Goal: Transaction & Acquisition: Purchase product/service

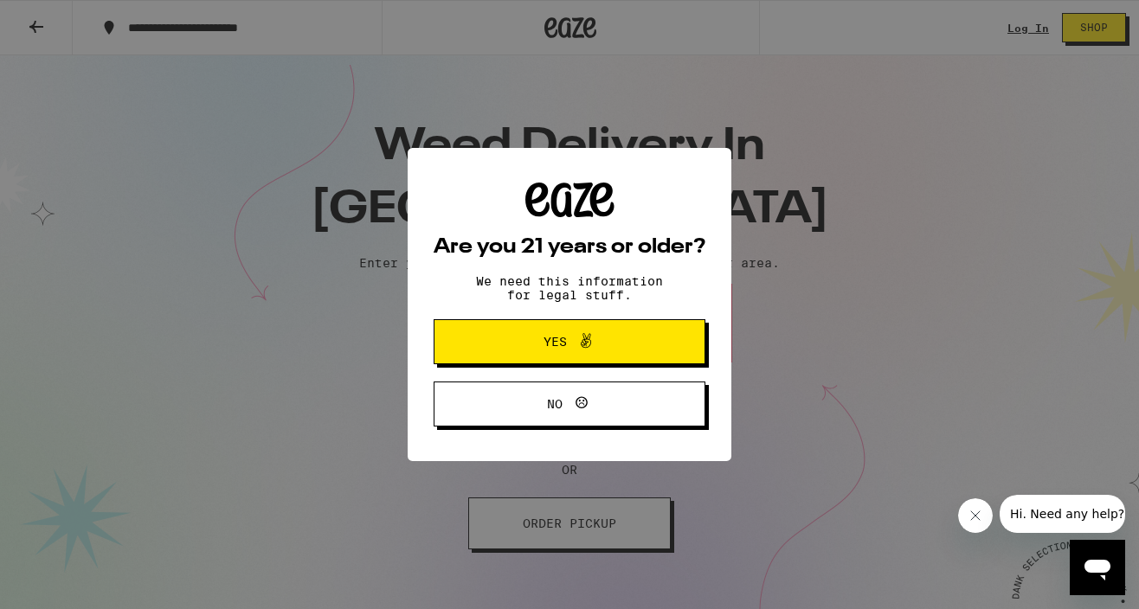
click at [550, 338] on span "Yes" at bounding box center [554, 342] width 23 height 12
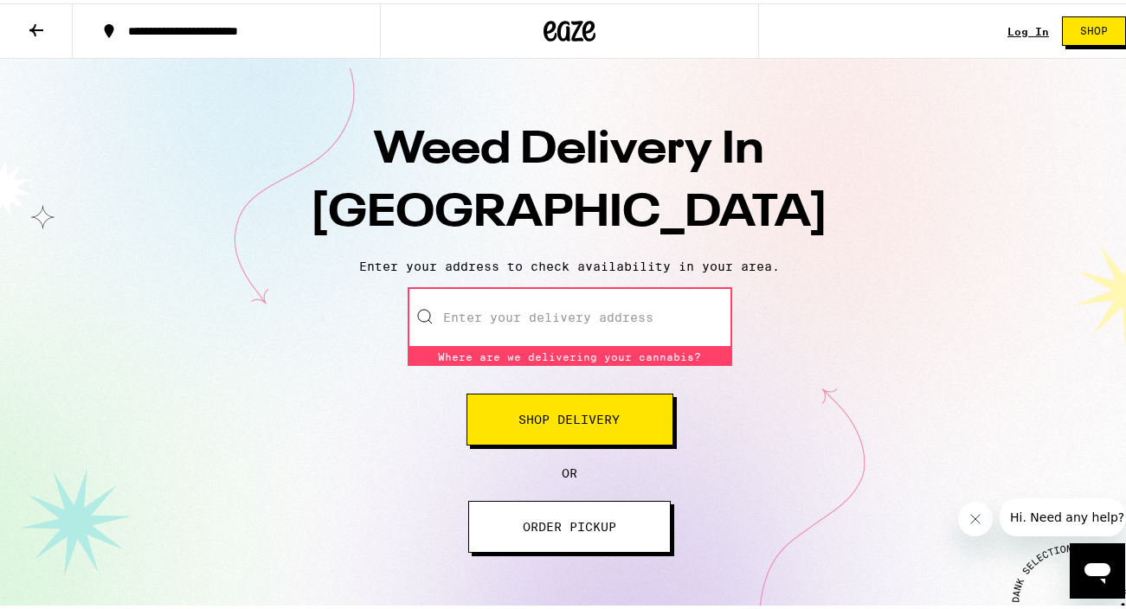
click at [470, 314] on input "Enter your delivery address" at bounding box center [570, 314] width 325 height 61
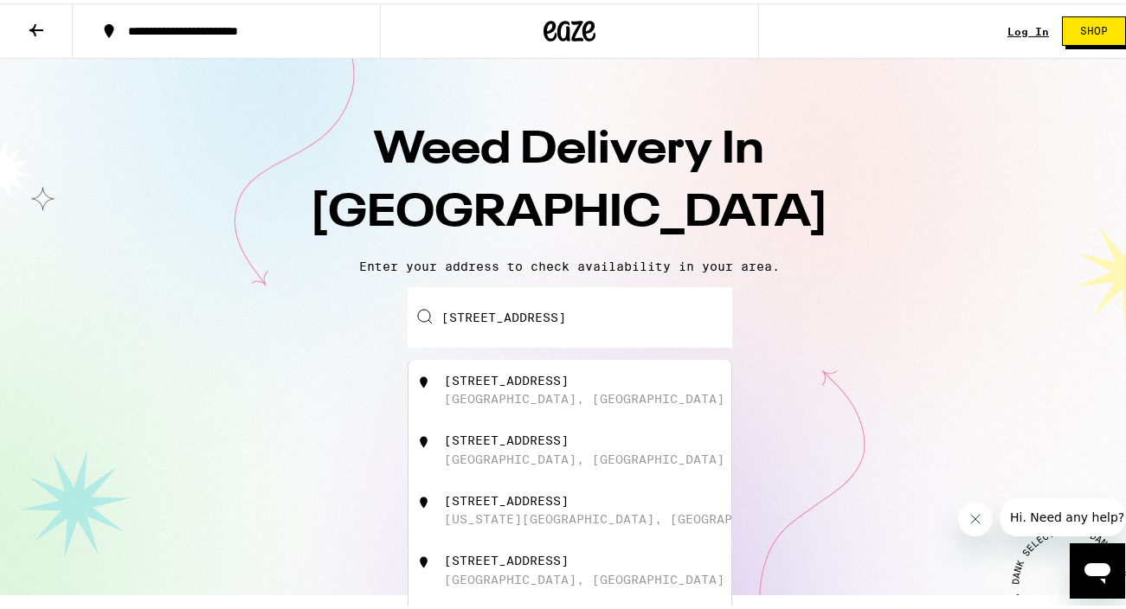
drag, startPoint x: 563, startPoint y: 391, endPoint x: 589, endPoint y: 399, distance: 27.9
click at [563, 391] on div "[STREET_ADDRESS]" at bounding box center [598, 386] width 309 height 33
type input "[STREET_ADDRESS]"
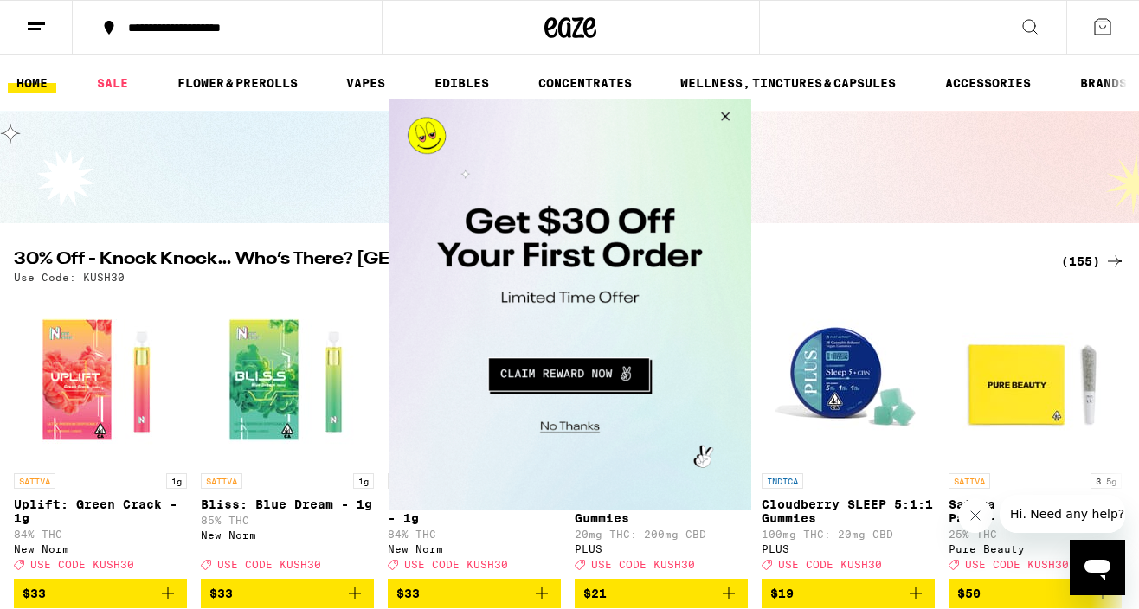
click at [723, 113] on button "Close Modal" at bounding box center [721, 120] width 47 height 42
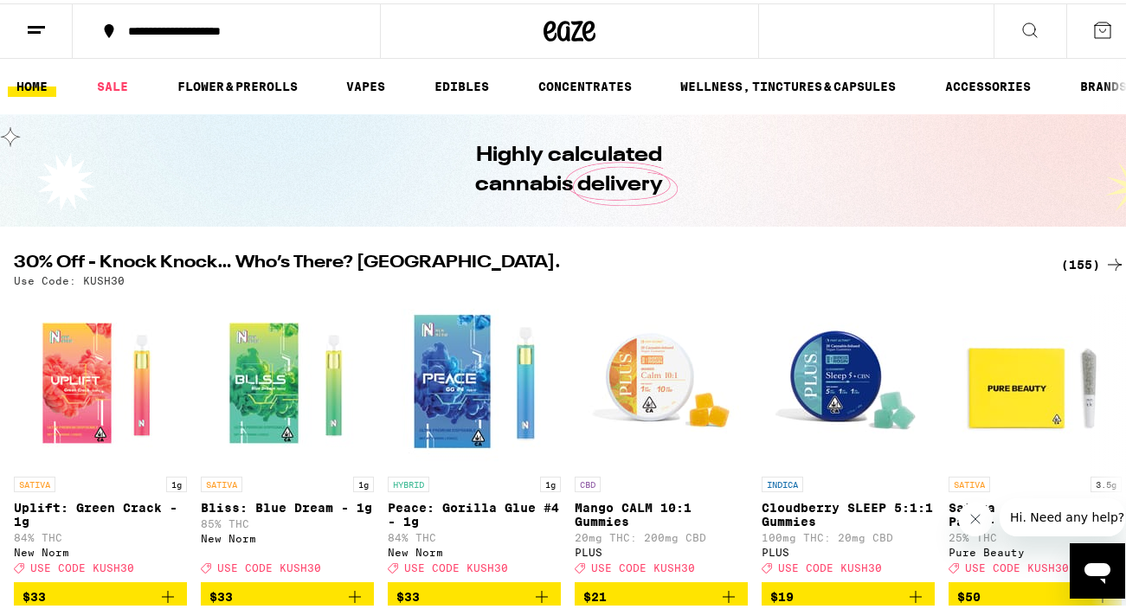
click at [1095, 29] on icon at bounding box center [1103, 27] width 16 height 16
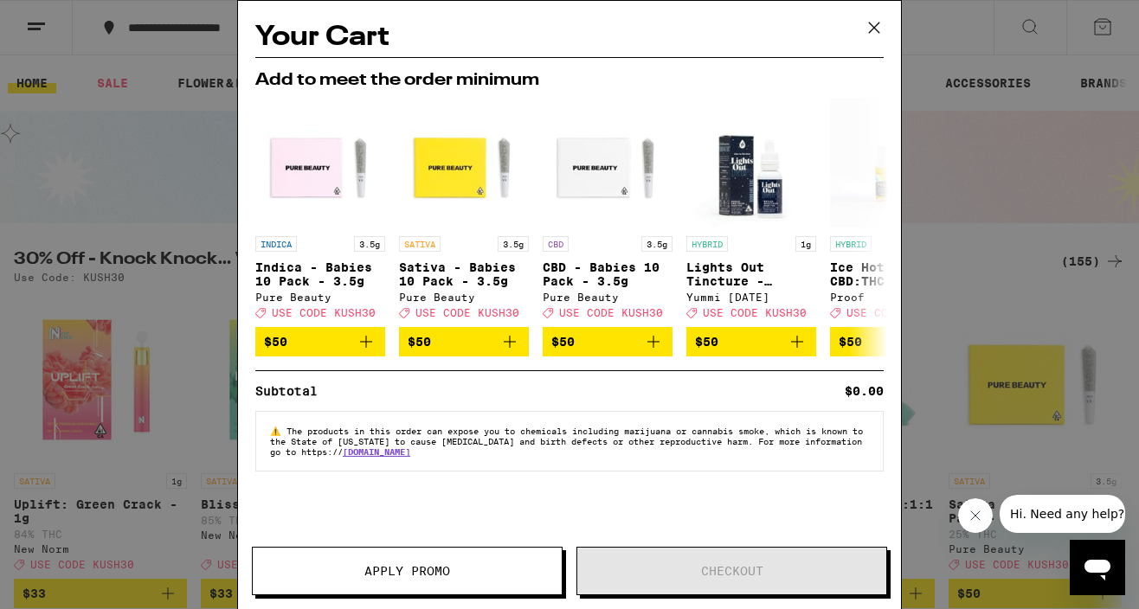
click at [879, 34] on icon at bounding box center [874, 28] width 26 height 26
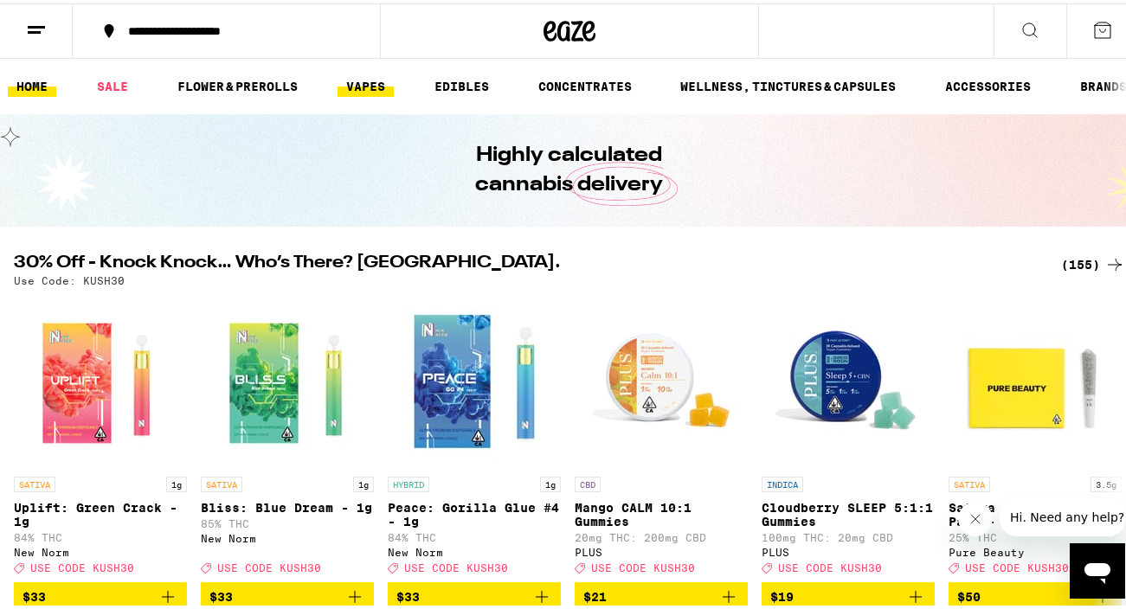
click at [344, 90] on link "VAPES" at bounding box center [366, 83] width 56 height 21
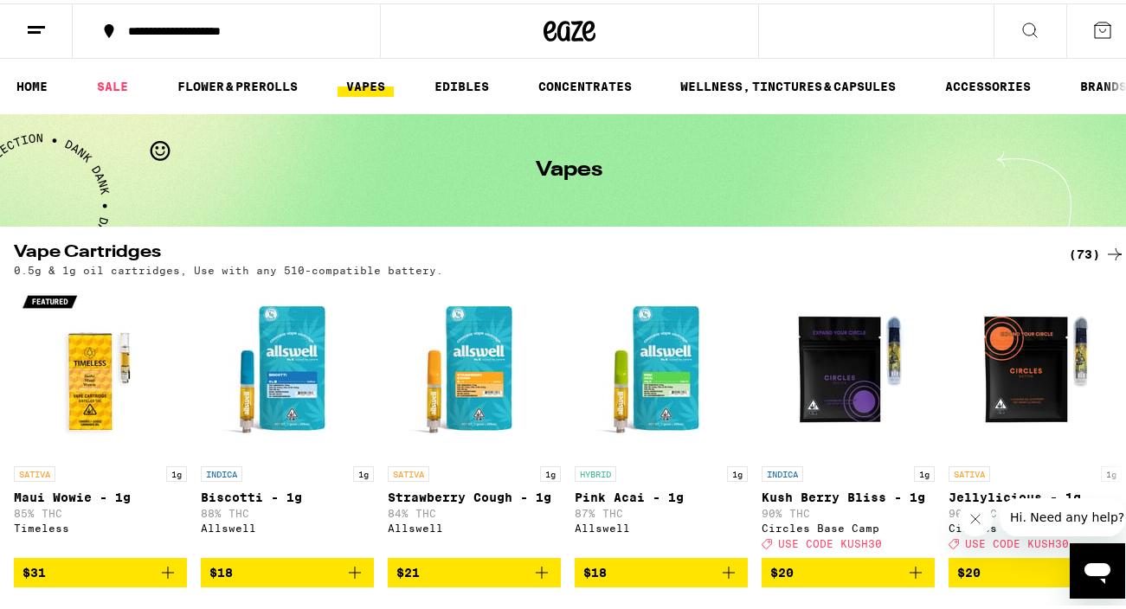
click at [1077, 248] on div "(73)" at bounding box center [1097, 251] width 56 height 21
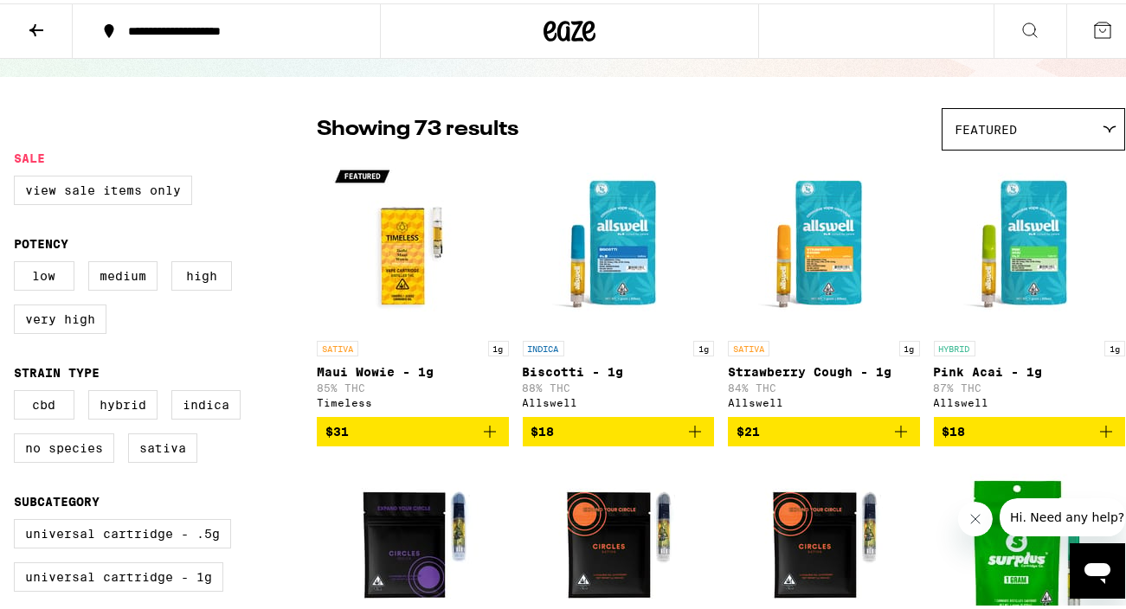
scroll to position [100, 0]
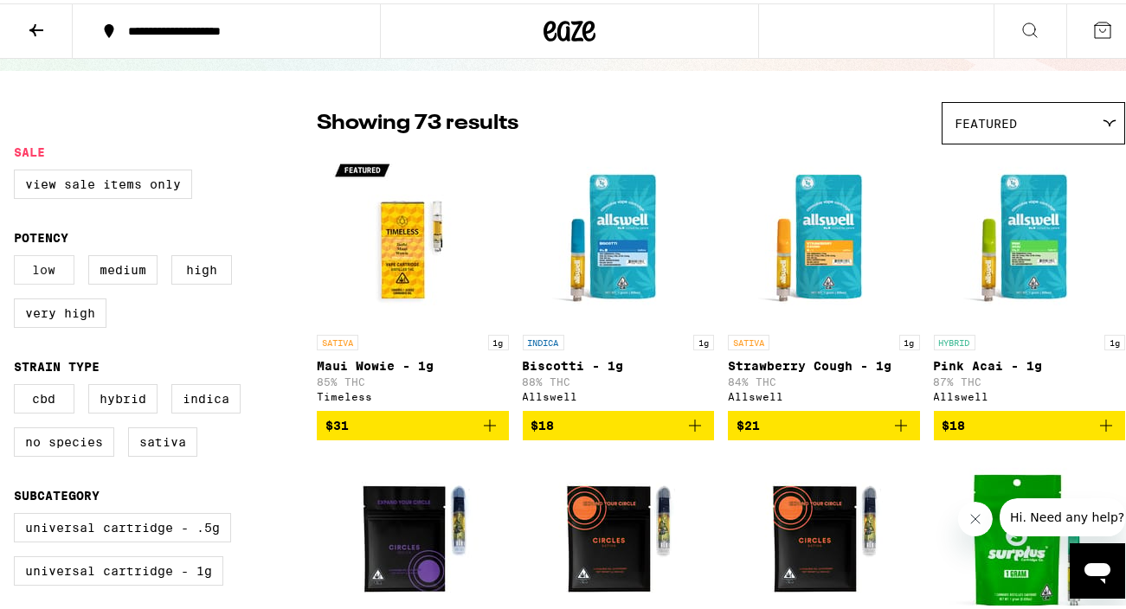
click at [55, 271] on label "Low" at bounding box center [44, 266] width 61 height 29
click at [18, 255] on input "Low" at bounding box center [17, 254] width 1 height 1
checkbox input "true"
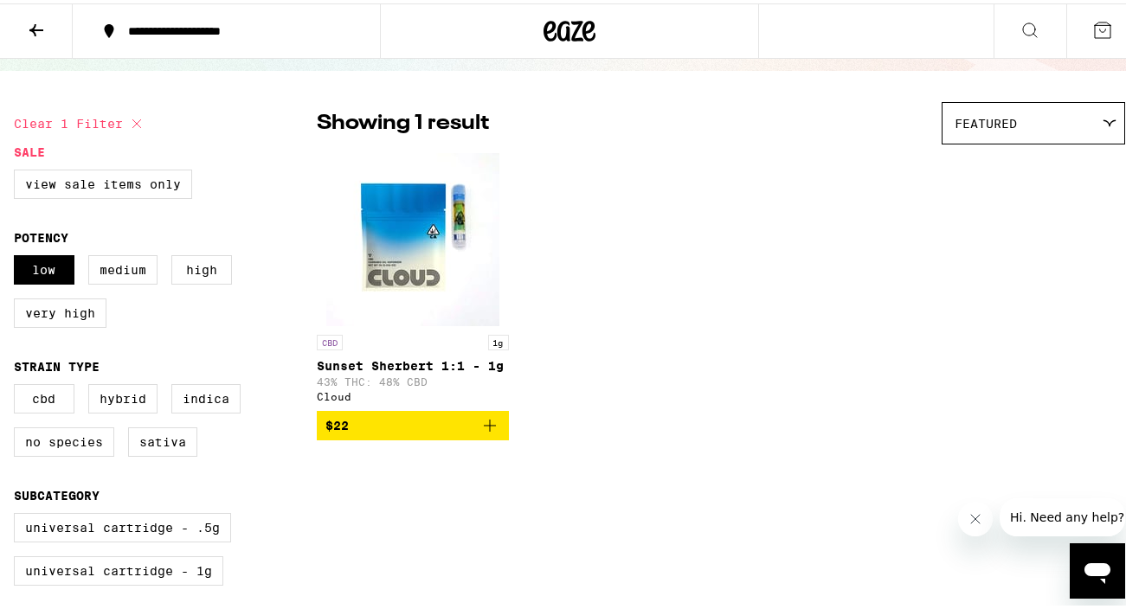
click at [490, 433] on icon "Add to bag" at bounding box center [489, 422] width 21 height 21
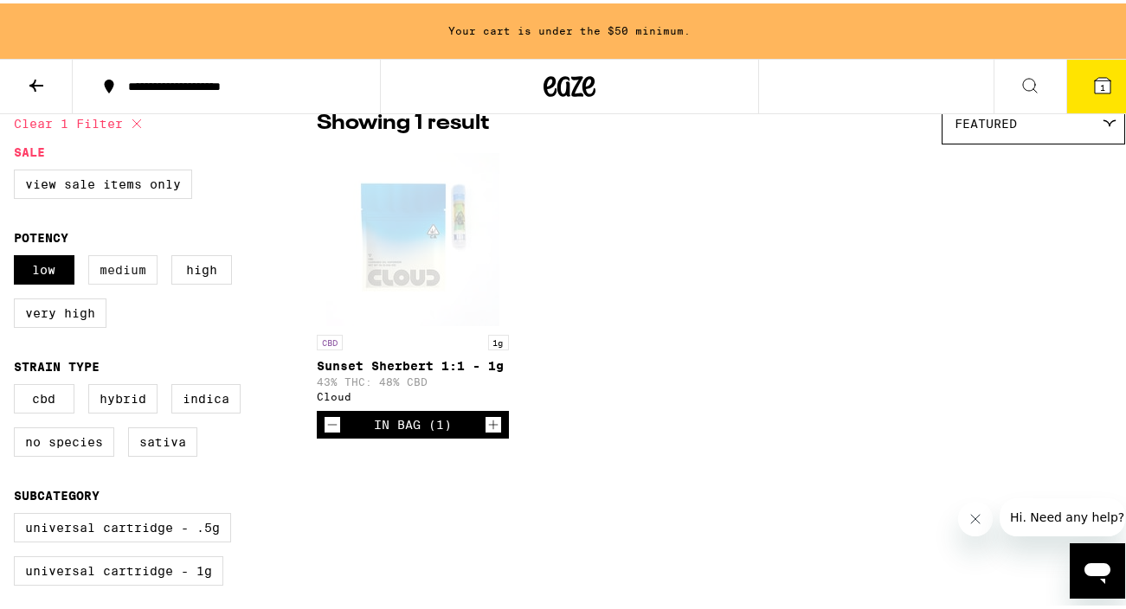
click at [119, 267] on label "Medium" at bounding box center [122, 266] width 69 height 29
click at [18, 255] on input "Medium" at bounding box center [17, 254] width 1 height 1
checkbox input "true"
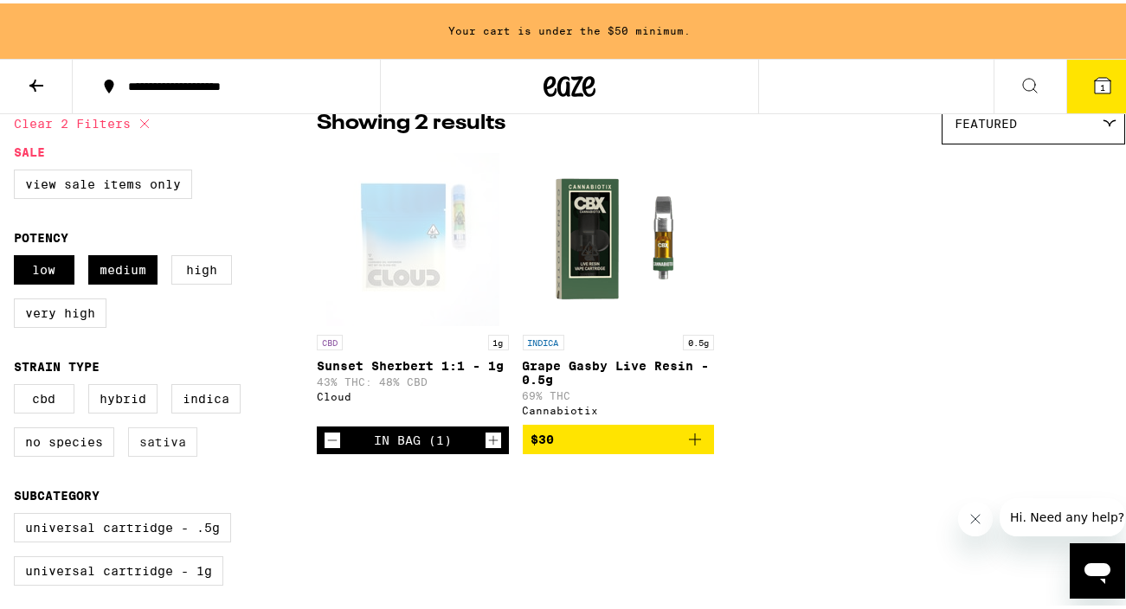
click at [164, 453] on label "Sativa" at bounding box center [162, 438] width 69 height 29
click at [18, 384] on input "Sativa" at bounding box center [17, 383] width 1 height 1
checkbox input "true"
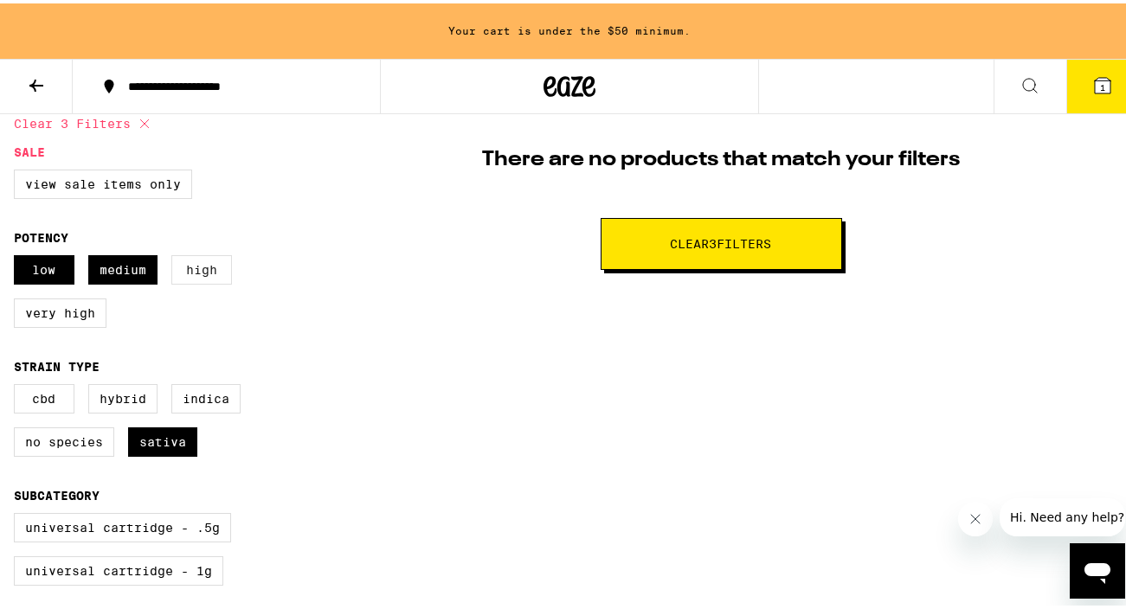
click at [220, 274] on label "High" at bounding box center [201, 266] width 61 height 29
click at [18, 255] on input "High" at bounding box center [17, 254] width 1 height 1
checkbox input "true"
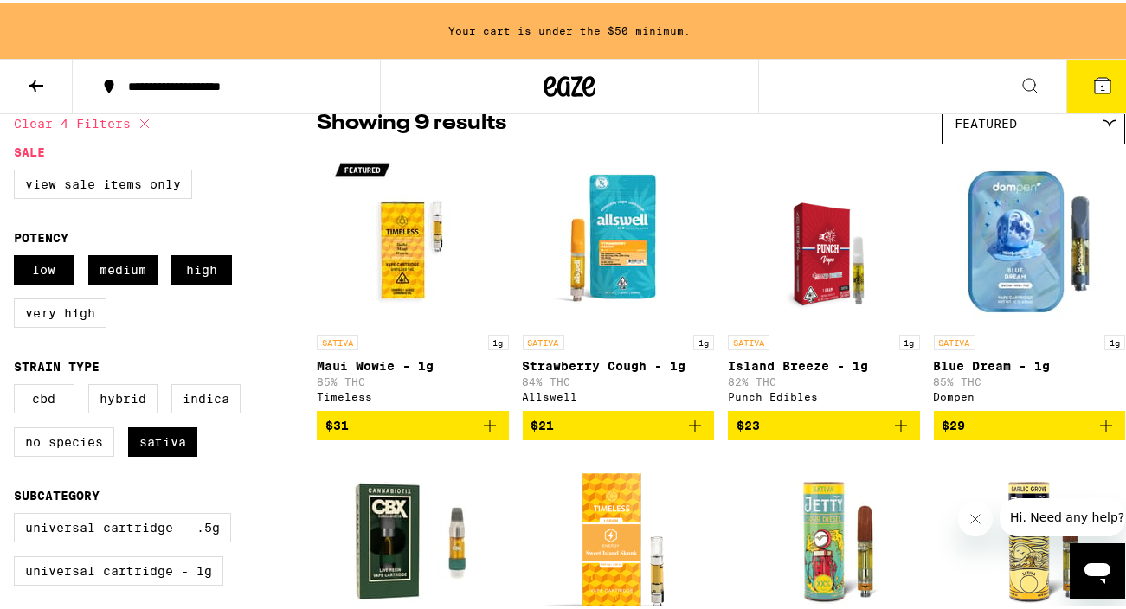
click at [1105, 138] on div "Featured" at bounding box center [1033, 120] width 182 height 41
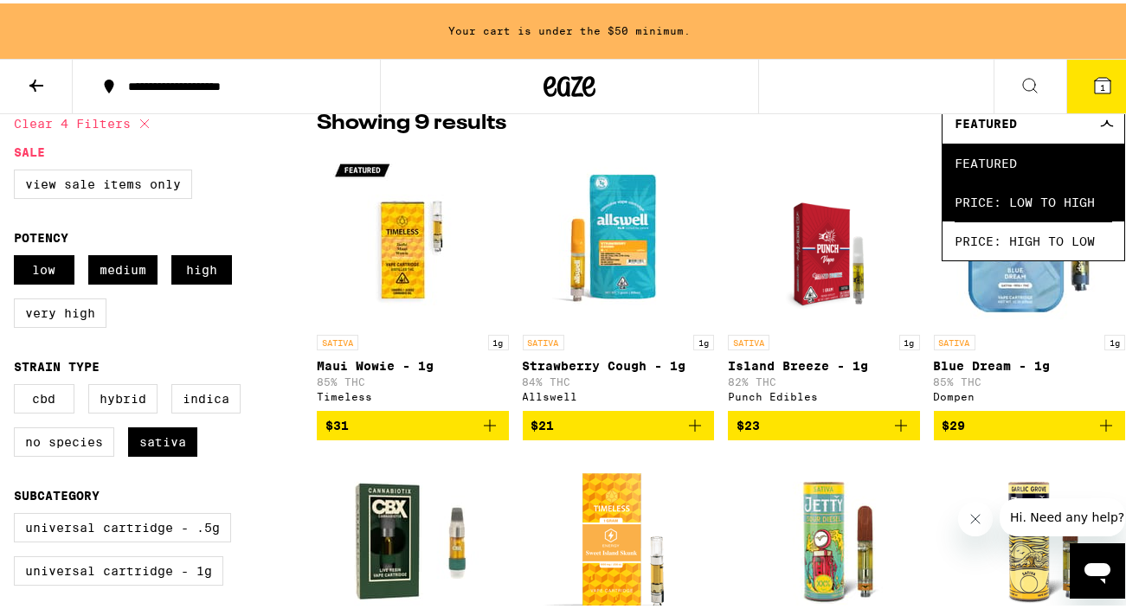
click at [1032, 207] on span "Price: Low to High" at bounding box center [1034, 198] width 158 height 39
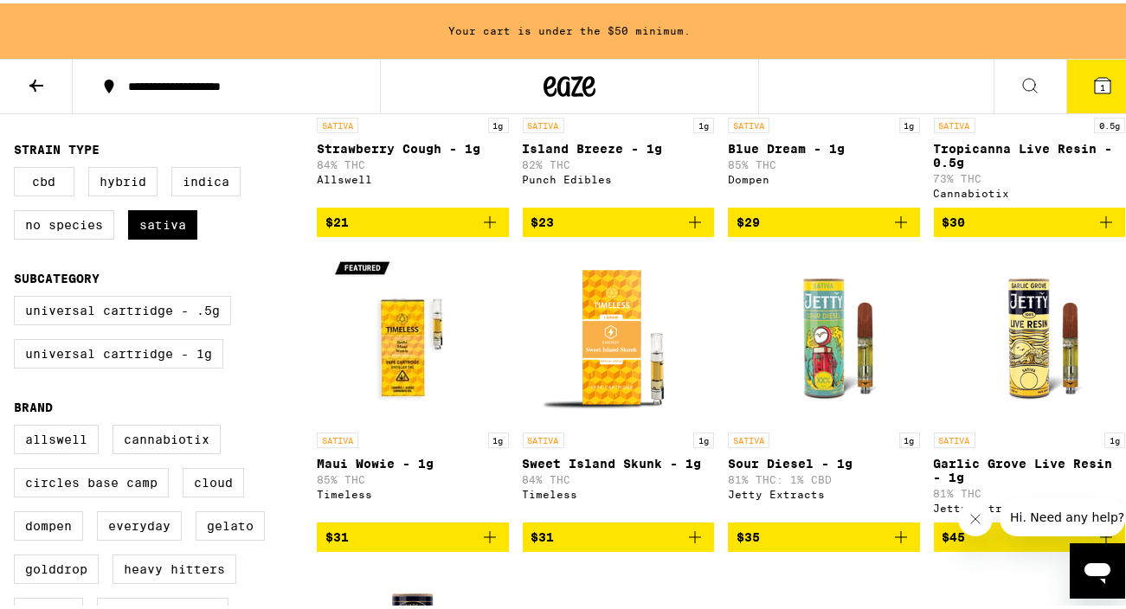
scroll to position [373, 0]
click at [109, 365] on label "Universal Cartridge - 1g" at bounding box center [118, 350] width 209 height 29
click at [18, 296] on input "Universal Cartridge - 1g" at bounding box center [17, 295] width 1 height 1
checkbox input "true"
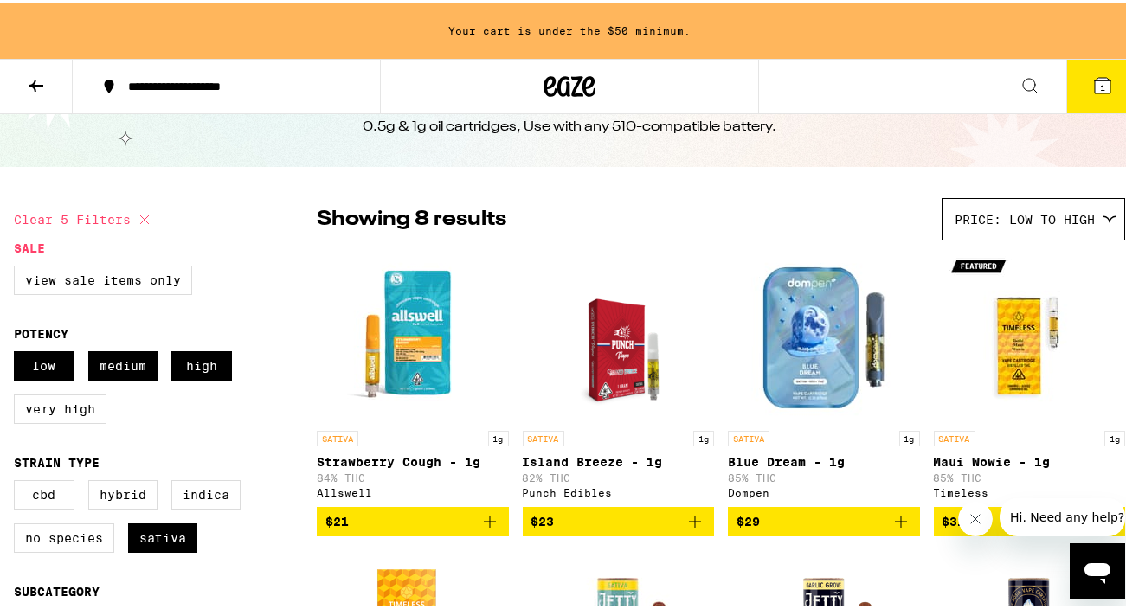
scroll to position [140, 0]
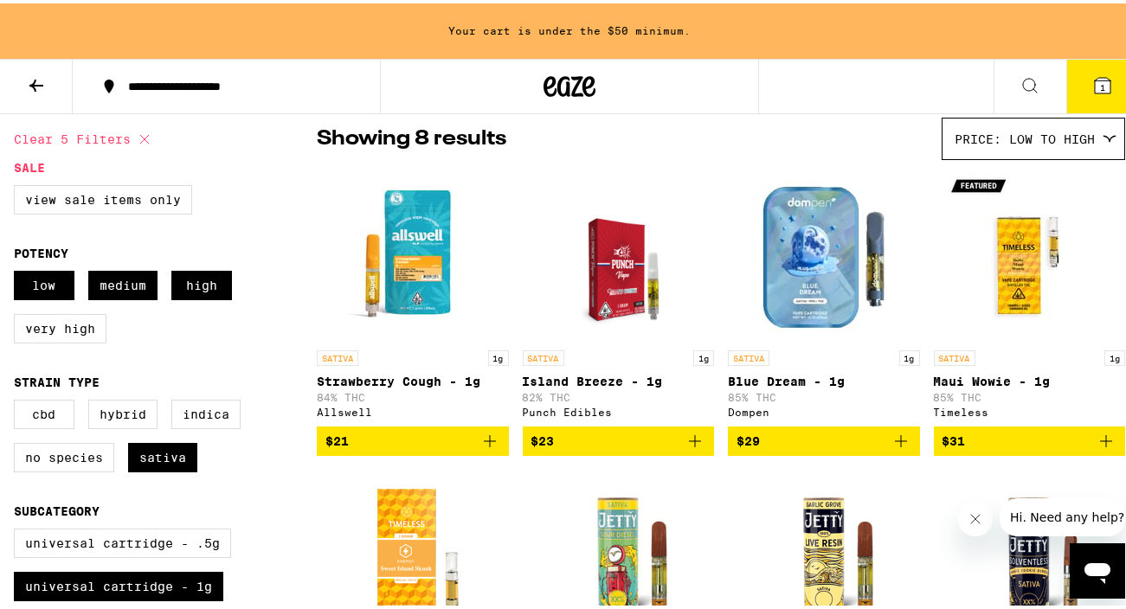
click at [490, 448] on icon "Add to bag" at bounding box center [489, 438] width 21 height 21
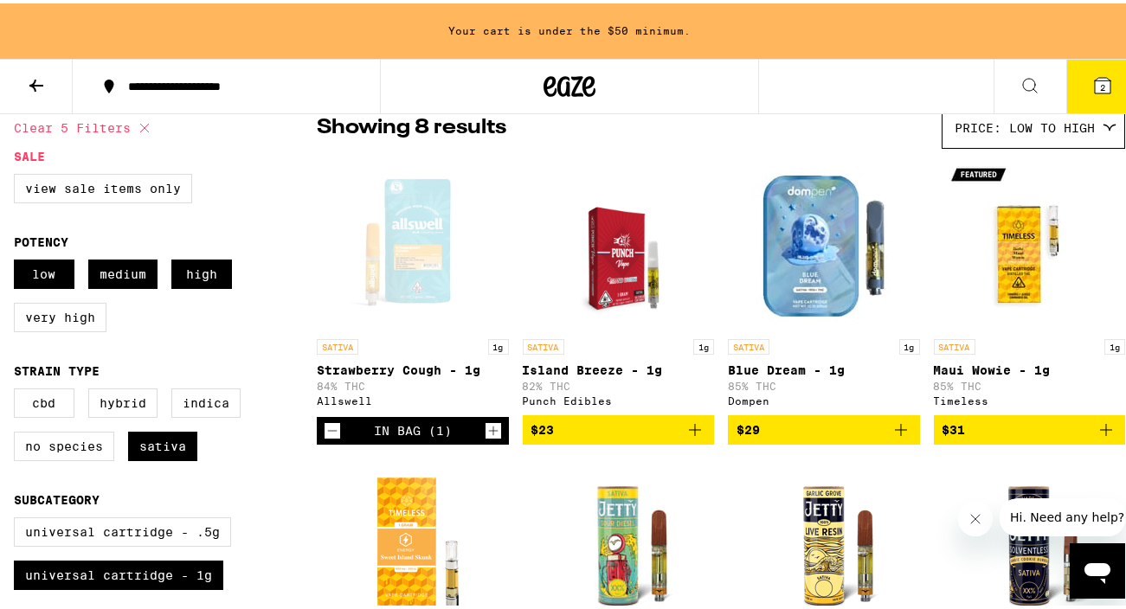
scroll to position [147, 0]
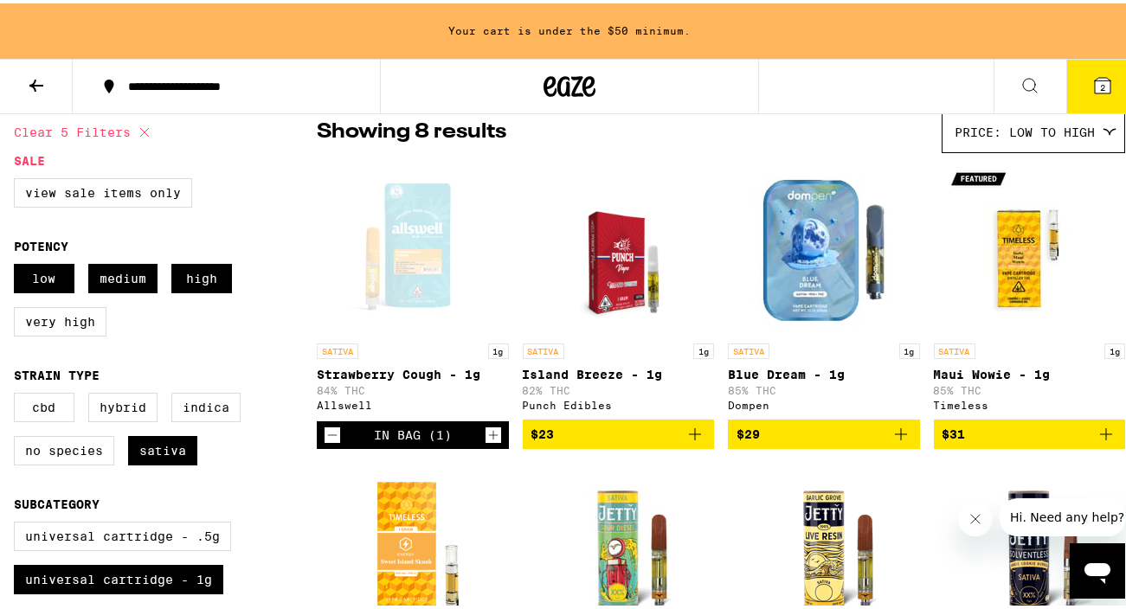
click at [685, 440] on icon "Add to bag" at bounding box center [695, 431] width 21 height 21
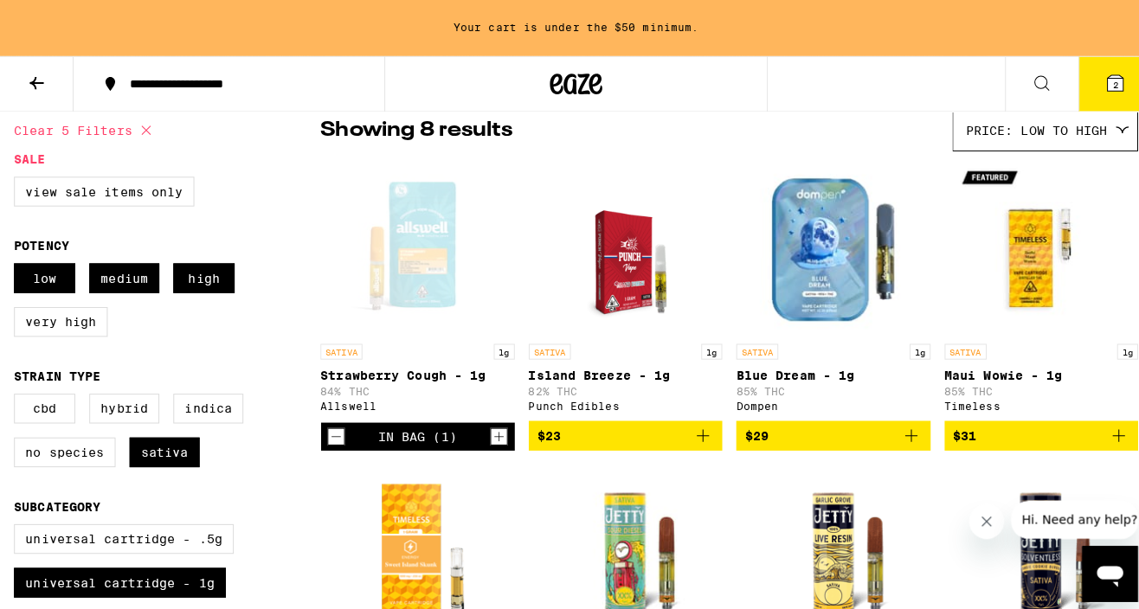
scroll to position [92, 0]
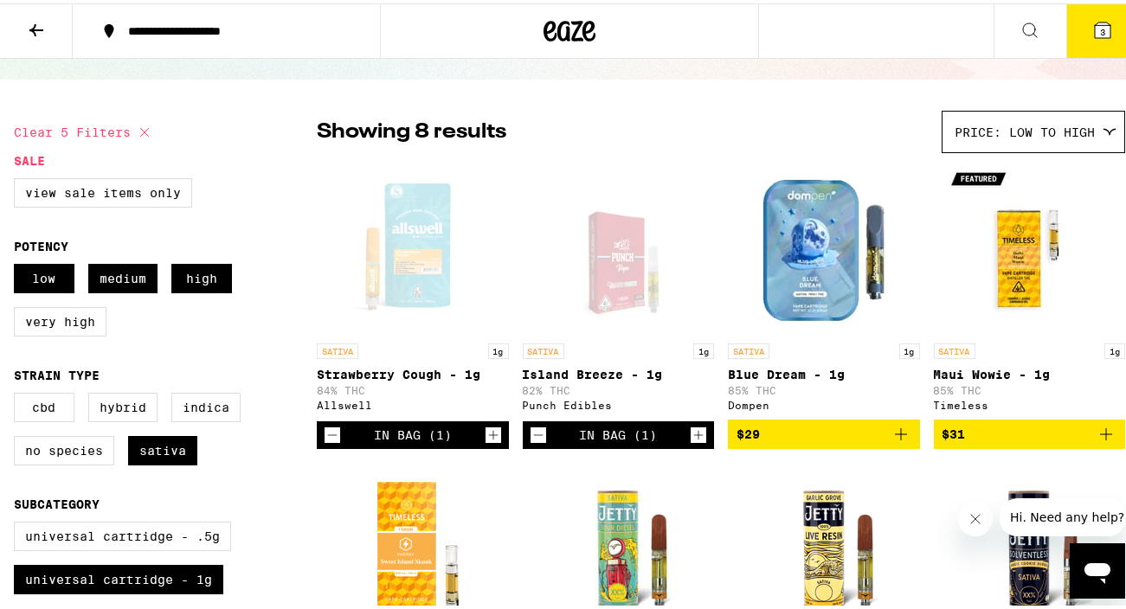
click at [1096, 29] on icon at bounding box center [1103, 27] width 16 height 16
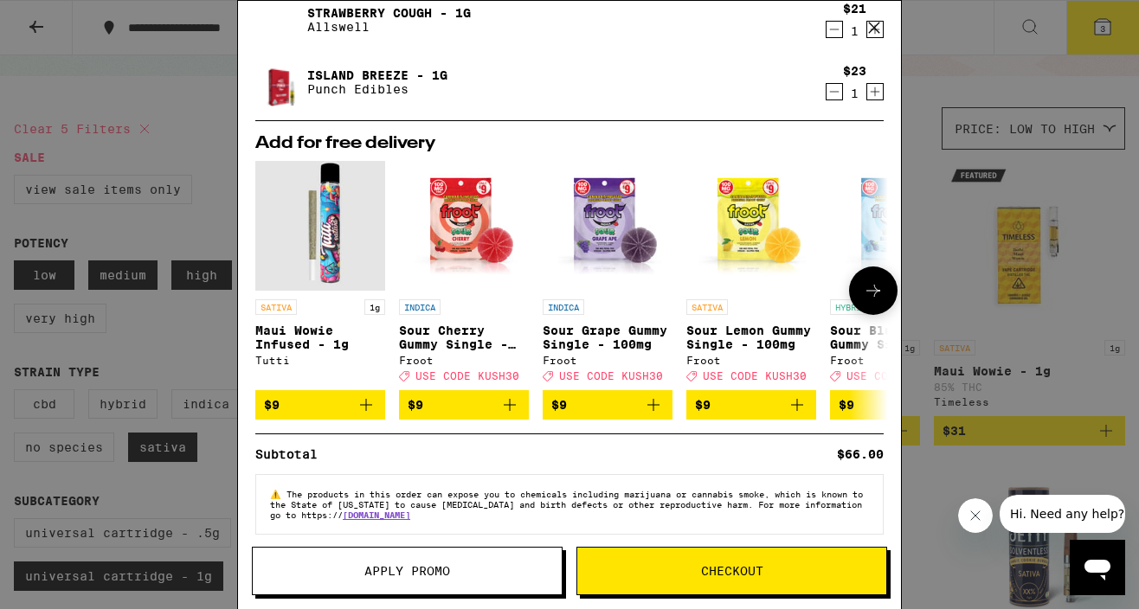
scroll to position [145, 0]
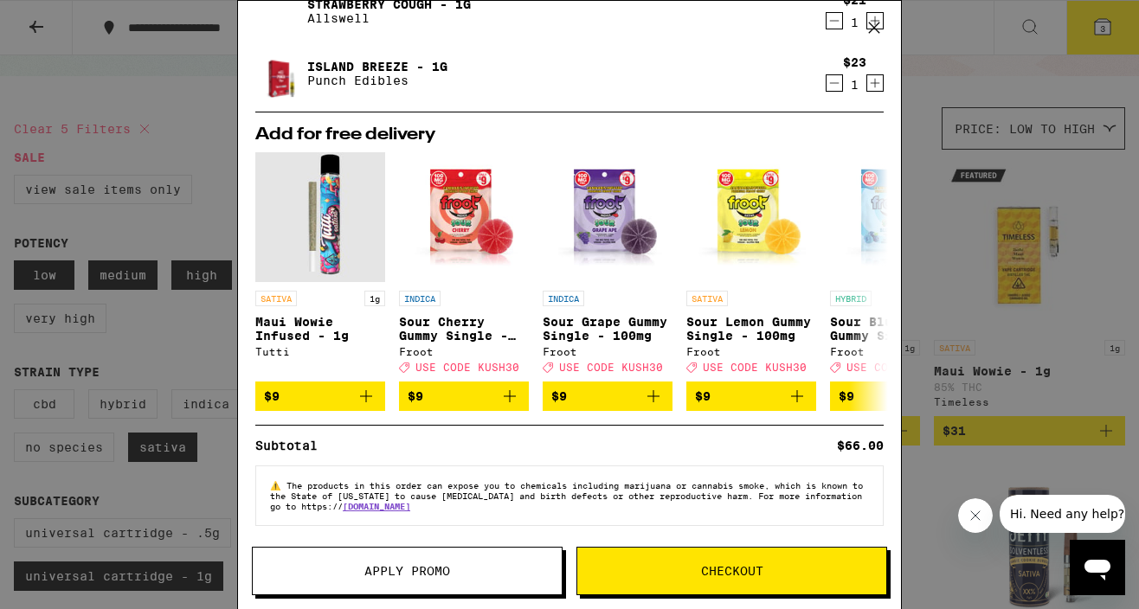
click at [704, 583] on button "Checkout" at bounding box center [731, 571] width 311 height 48
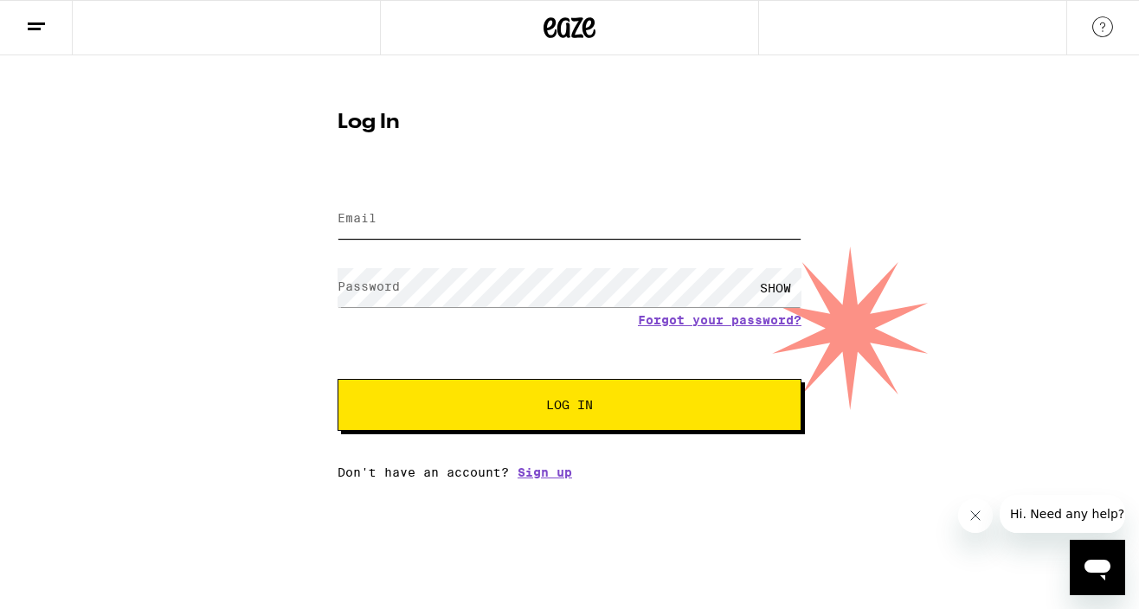
click at [393, 225] on input "Email" at bounding box center [570, 219] width 464 height 39
click at [380, 293] on label "Password" at bounding box center [369, 287] width 62 height 14
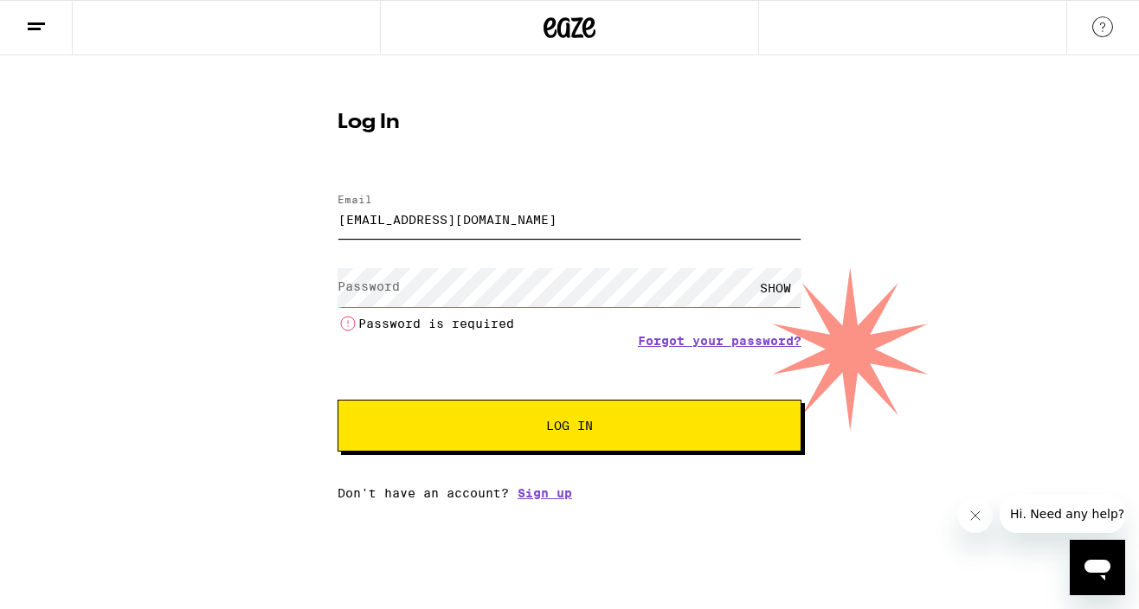
click at [405, 203] on input "[EMAIL_ADDRESS][DOMAIN_NAME]" at bounding box center [570, 219] width 464 height 39
click at [460, 221] on input "[EMAIL_ADDRESS][DOMAIN_NAME]" at bounding box center [570, 219] width 464 height 39
type input "[EMAIL_ADDRESS][DOMAIN_NAME]"
click at [461, 308] on div "SHOW Password is required" at bounding box center [570, 298] width 464 height 72
click at [683, 338] on link "Forgot your password?" at bounding box center [720, 341] width 164 height 14
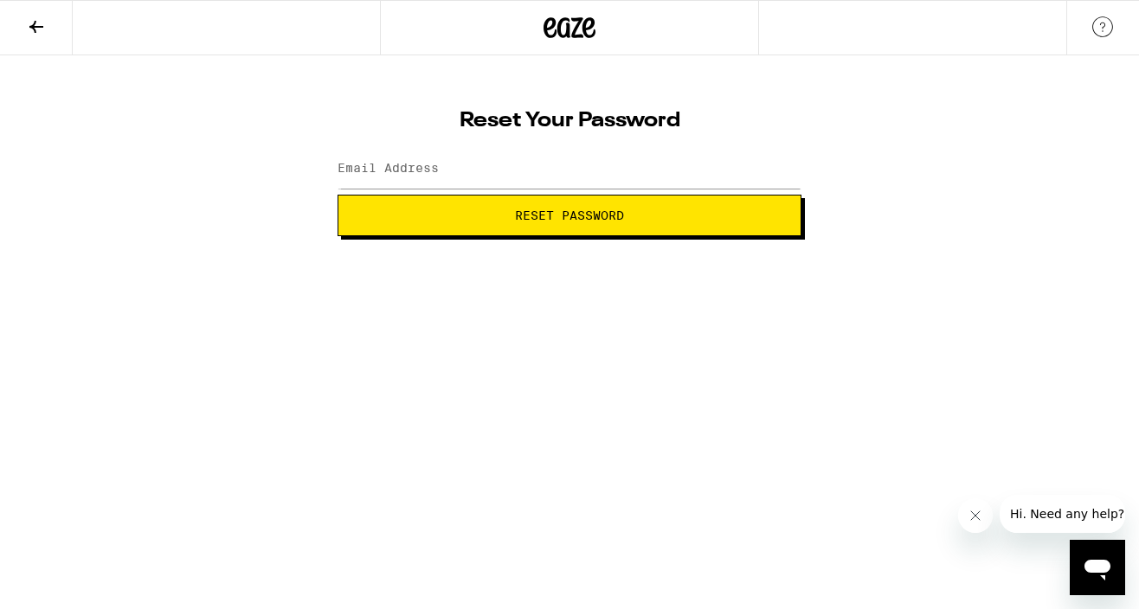
drag, startPoint x: 585, startPoint y: 204, endPoint x: 354, endPoint y: 133, distance: 241.7
click at [325, 130] on div "Reset Your Password Email Address Reset Password" at bounding box center [569, 168] width 498 height 138
click at [414, 165] on label "Email Address" at bounding box center [388, 168] width 101 height 14
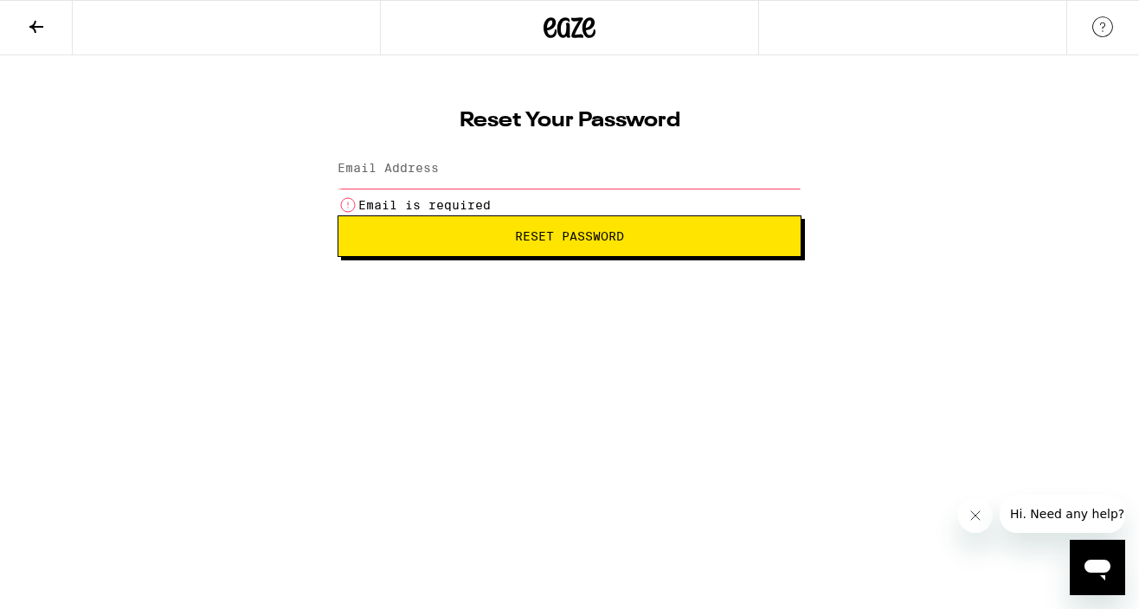
click at [360, 166] on label "Email Address" at bounding box center [388, 168] width 101 height 14
type input "[EMAIL_ADDRESS][DOMAIN_NAME]"
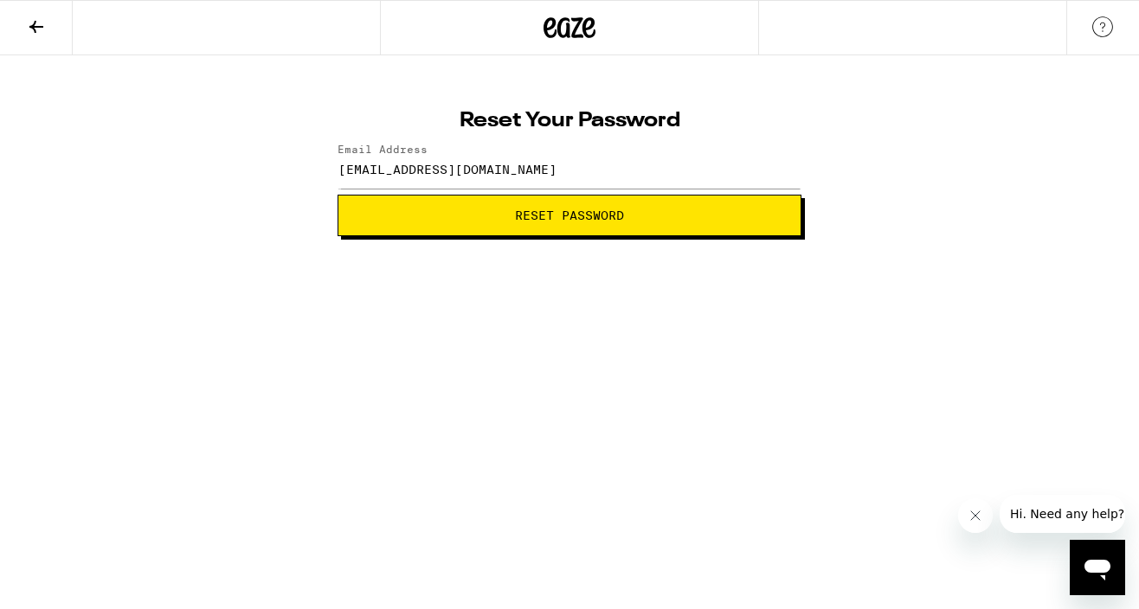
click at [554, 222] on span "Reset Password" at bounding box center [569, 215] width 109 height 12
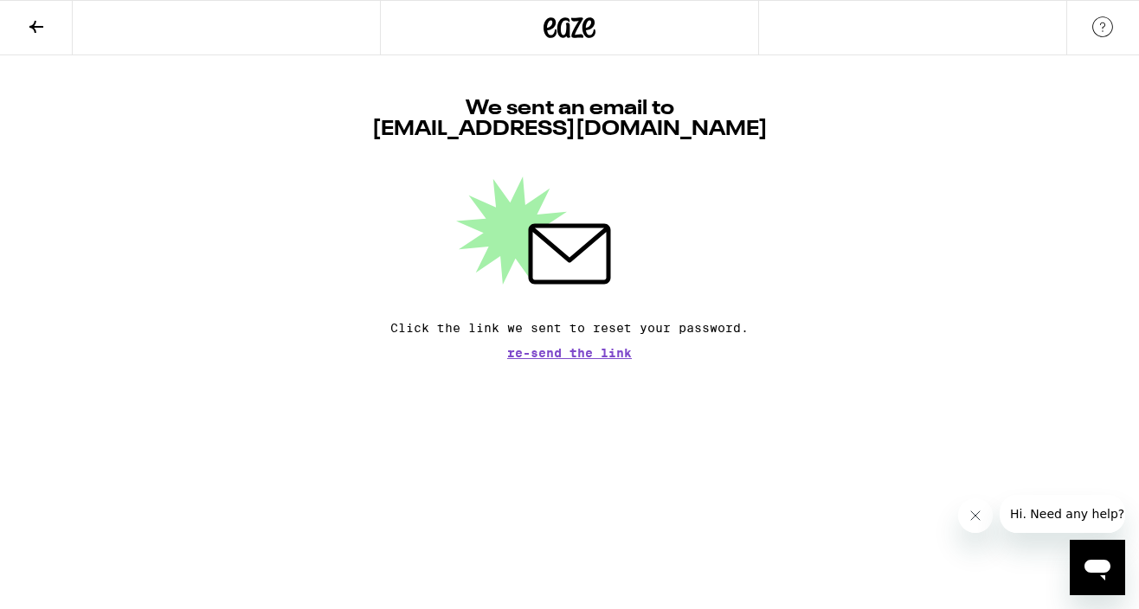
drag, startPoint x: 871, startPoint y: 307, endPoint x: 915, endPoint y: 298, distance: 45.2
click at [874, 302] on div "We sent an email to [EMAIL_ADDRESS][DOMAIN_NAME] Click the link we sent to rese…" at bounding box center [569, 207] width 1139 height 304
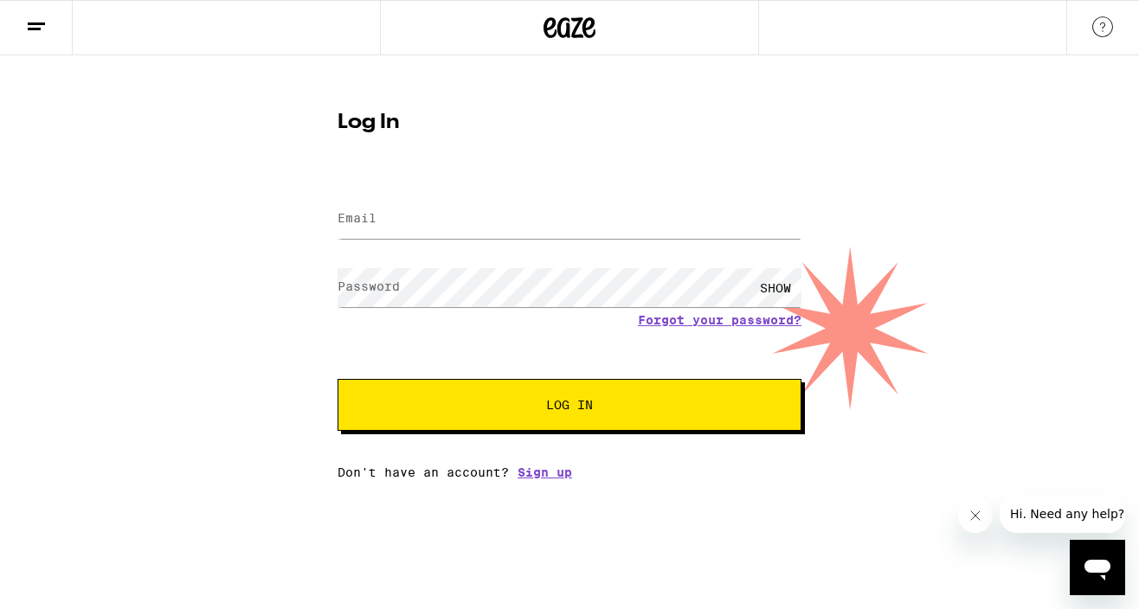
click at [432, 240] on div at bounding box center [570, 219] width 464 height 51
click at [408, 234] on input "Email" at bounding box center [570, 219] width 464 height 39
type input "[EMAIL_ADDRESS][DOMAIN_NAME]"
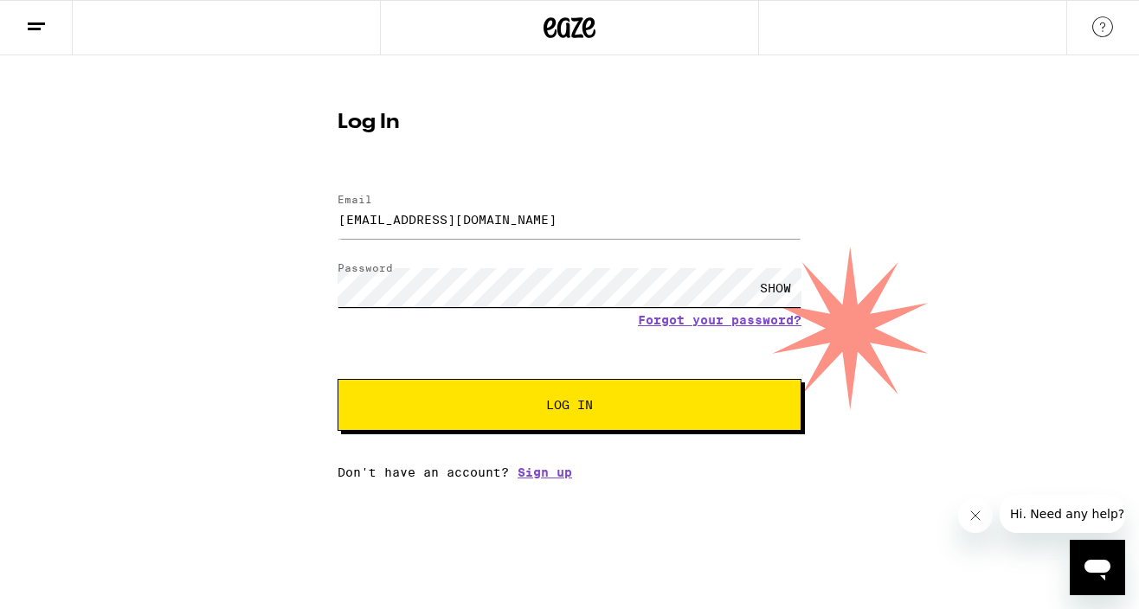
click at [338, 379] on button "Log In" at bounding box center [570, 405] width 464 height 52
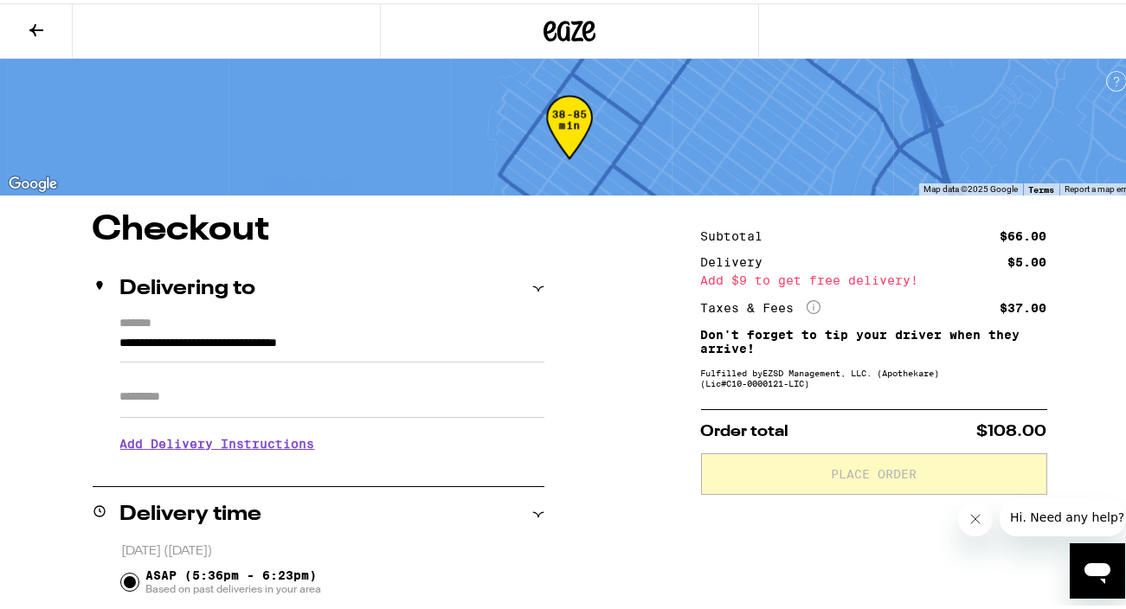
click at [807, 311] on link "More Info" at bounding box center [814, 306] width 14 height 14
